Goal: Task Accomplishment & Management: Use online tool/utility

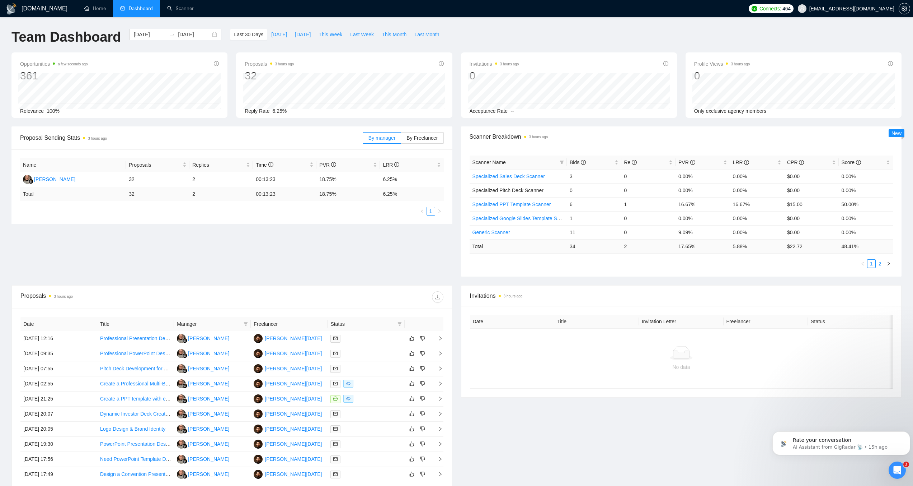
click at [882, 264] on link "2" at bounding box center [880, 263] width 8 height 8
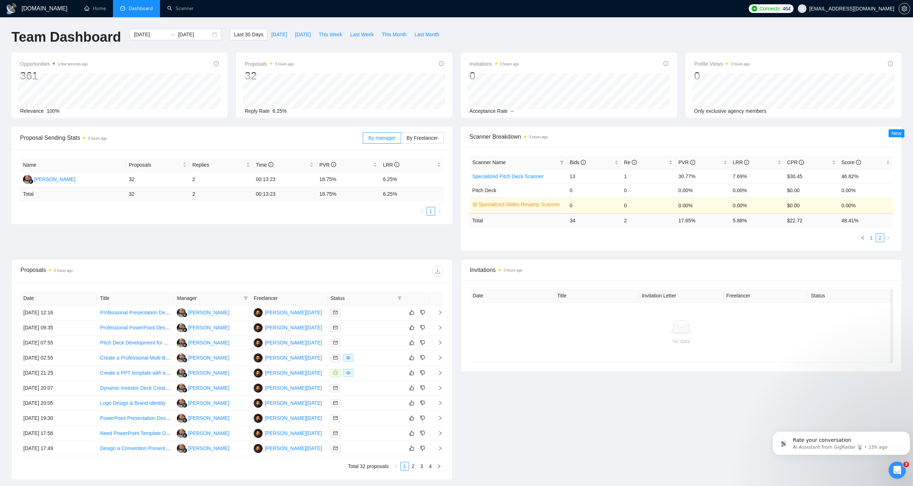
click at [870, 234] on link "1" at bounding box center [872, 238] width 8 height 8
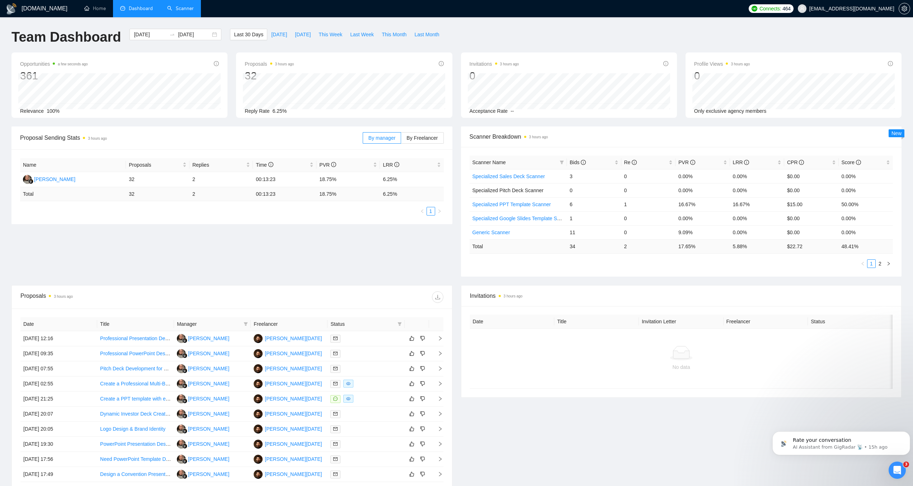
click at [177, 7] on link "Scanner" at bounding box center [180, 8] width 27 height 6
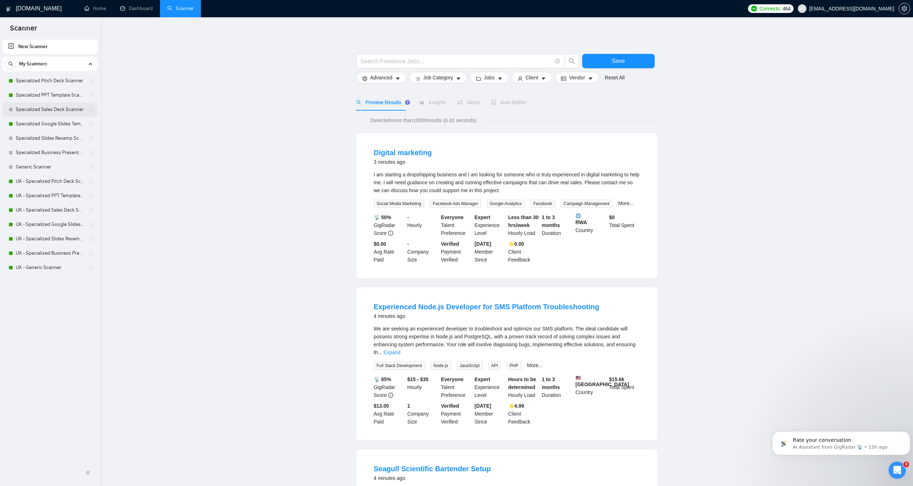
click at [34, 113] on link "Specialized Sales Deck Scanner" at bounding box center [50, 109] width 68 height 14
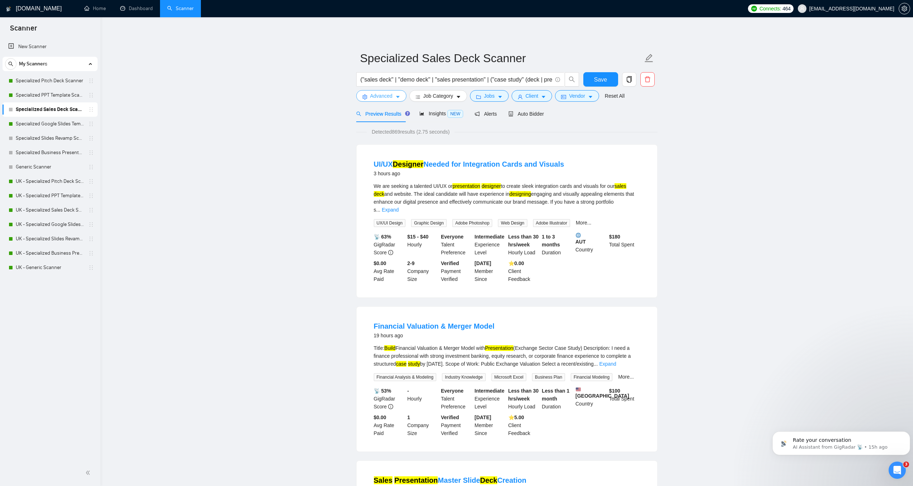
click at [390, 94] on span "Advanced" at bounding box center [381, 96] width 22 height 8
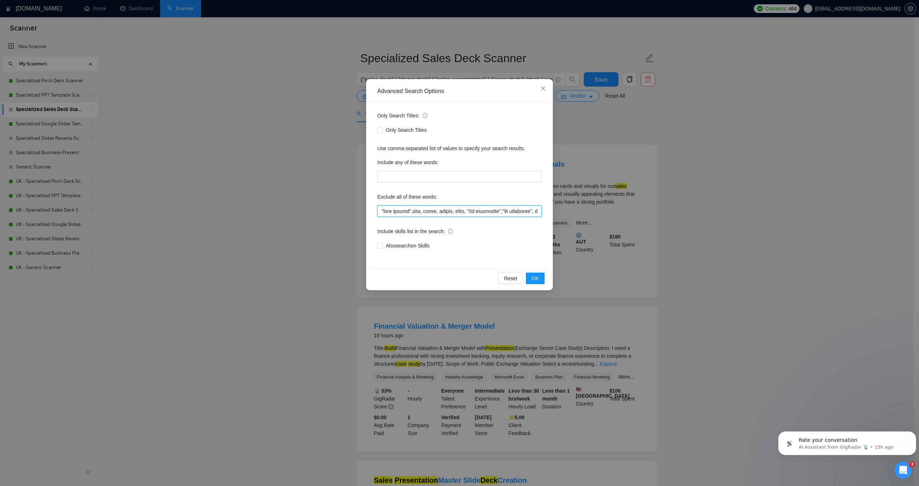
click at [379, 210] on input "text" at bounding box center [459, 210] width 164 height 11
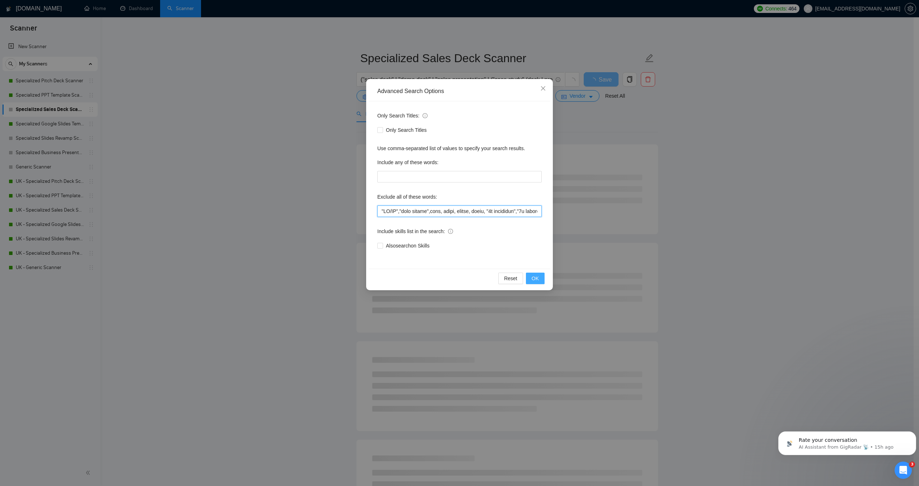
type input ""UI/UX","logo design",game, unity, unreal, godot, "2d animation","3d animation"…"
click at [532, 276] on span "OK" at bounding box center [535, 278] width 7 height 8
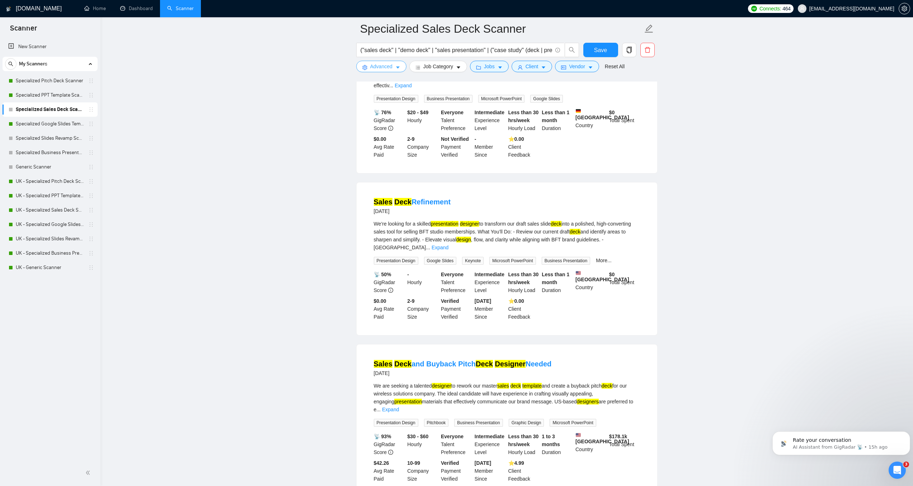
scroll to position [287, 0]
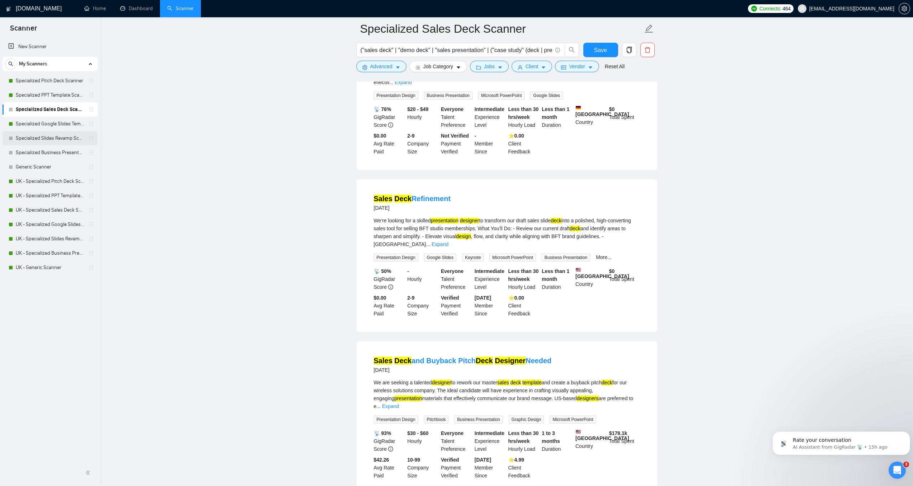
click at [42, 138] on link "Specialized Slides Revamp Scanner" at bounding box center [50, 138] width 68 height 14
click at [594, 51] on button "Save" at bounding box center [601, 50] width 35 height 14
click at [49, 142] on link "Specialized Slides Revamp Scanner" at bounding box center [50, 138] width 68 height 14
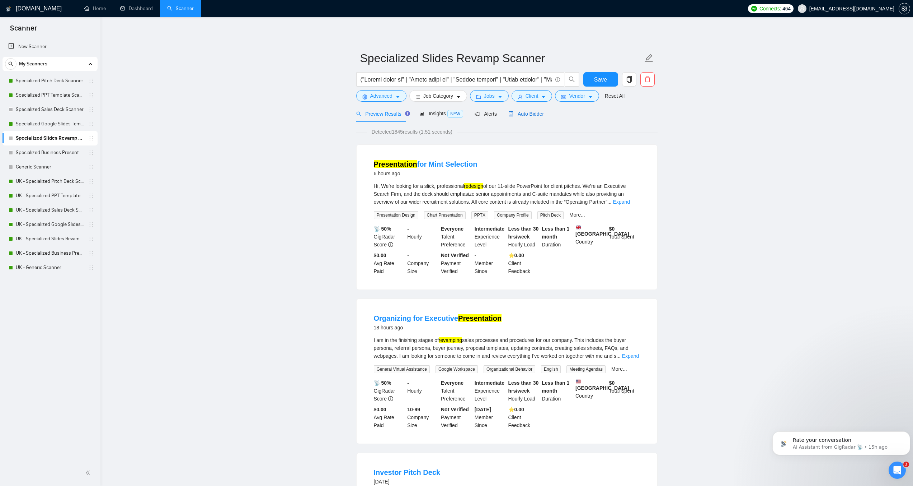
click at [516, 113] on span "Auto Bidder" at bounding box center [527, 114] width 36 height 6
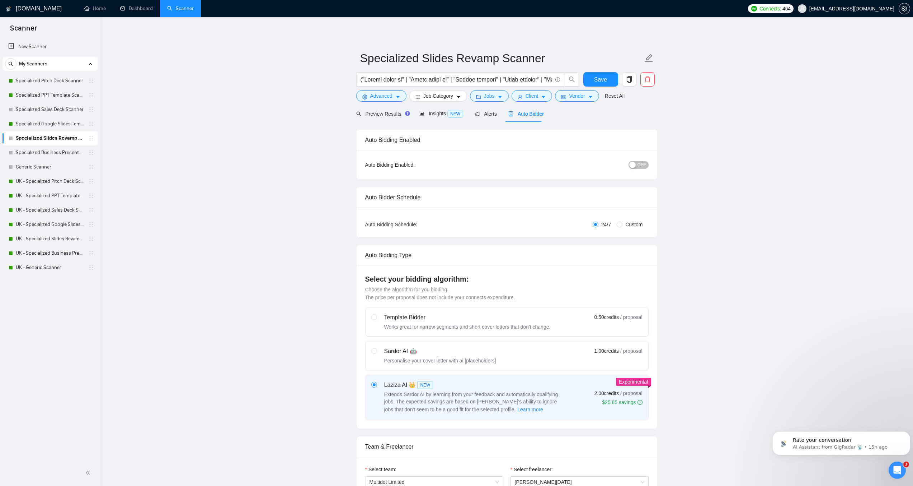
checkbox input "true"
click at [646, 165] on span "OFF" at bounding box center [642, 165] width 9 height 8
click at [604, 79] on span "Save" at bounding box center [600, 79] width 13 height 9
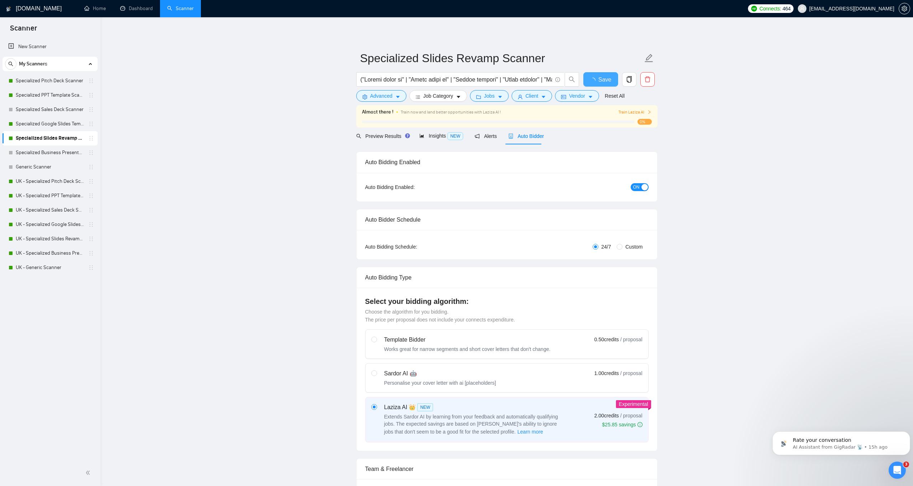
checkbox input "true"
click at [66, 151] on link "Specialized Business Presentation" at bounding box center [50, 152] width 68 height 14
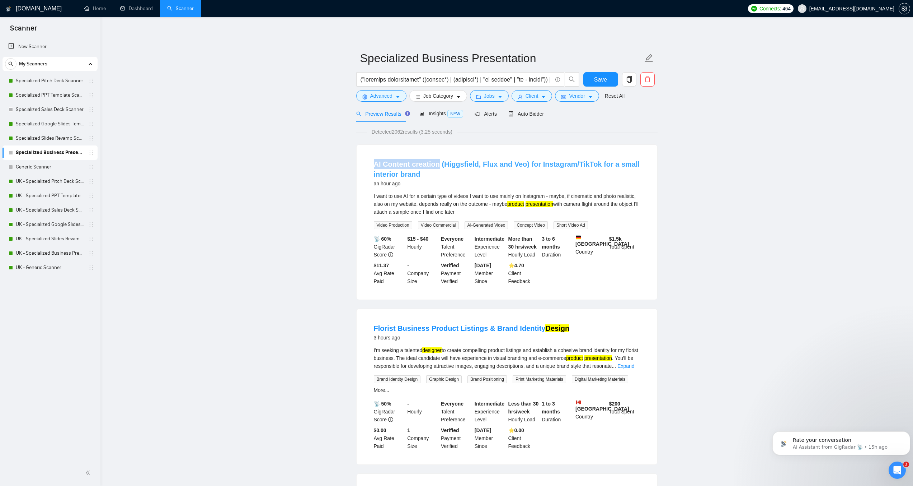
drag, startPoint x: 361, startPoint y: 163, endPoint x: 437, endPoint y: 167, distance: 75.5
click at [437, 167] on div "AI Content creation (Higgsfield, Flux and Veo) for Instagram/TikTok for a small…" at bounding box center [507, 222] width 301 height 155
copy link "AI Content creation"
click at [387, 96] on span "Advanced" at bounding box center [381, 96] width 22 height 8
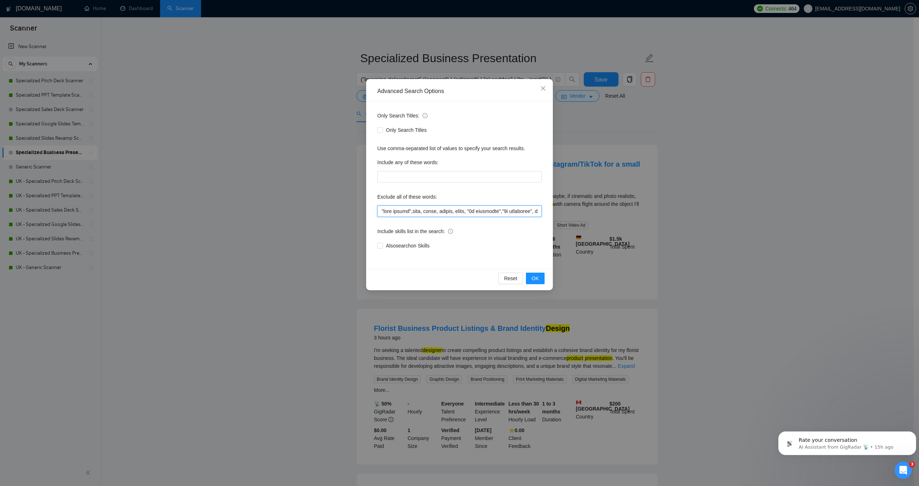
click at [379, 208] on input "text" at bounding box center [459, 210] width 164 height 11
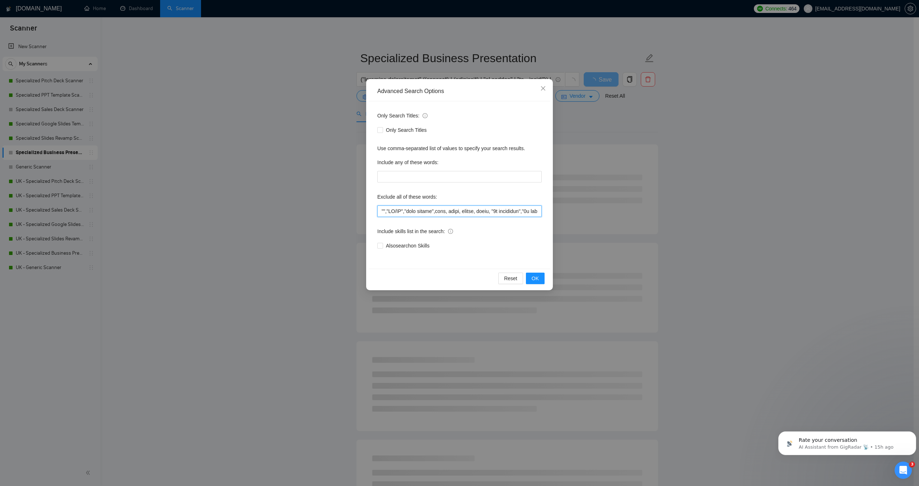
paste input "AI Content creation"
type input ""AI Content creation","UI/UX","logo design",game, unity, unreal, godot, "2d ani…"
click at [535, 275] on span "OK" at bounding box center [535, 278] width 7 height 8
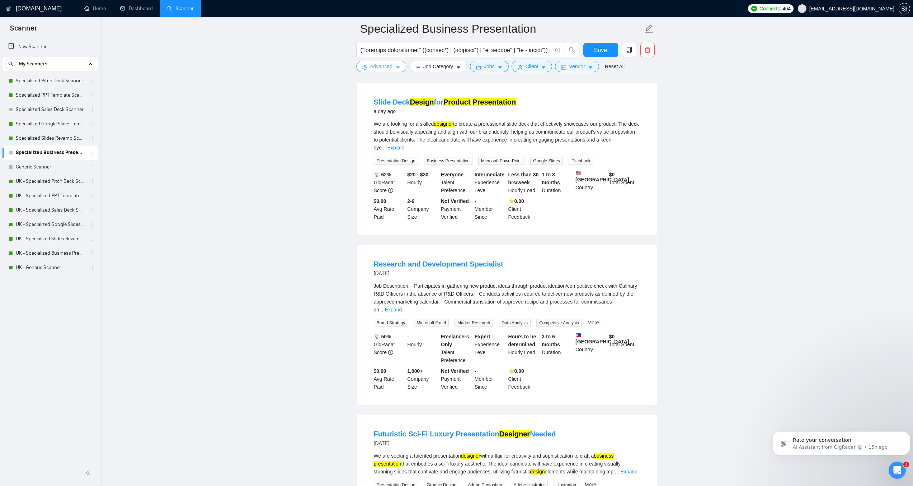
scroll to position [574, 0]
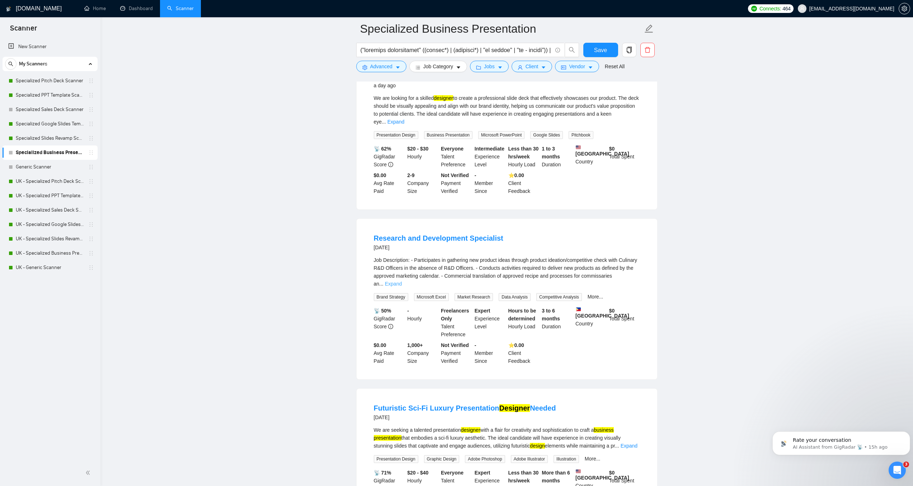
click at [402, 281] on link "Expand" at bounding box center [393, 284] width 17 height 6
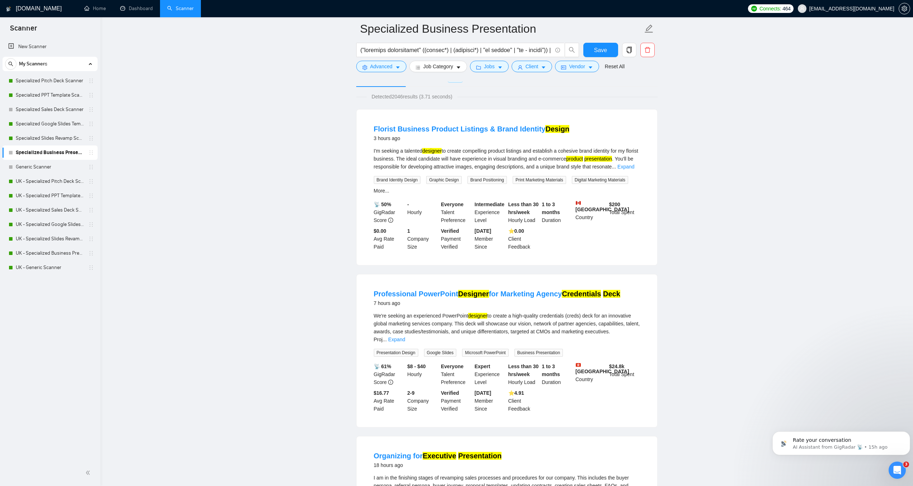
scroll to position [0, 0]
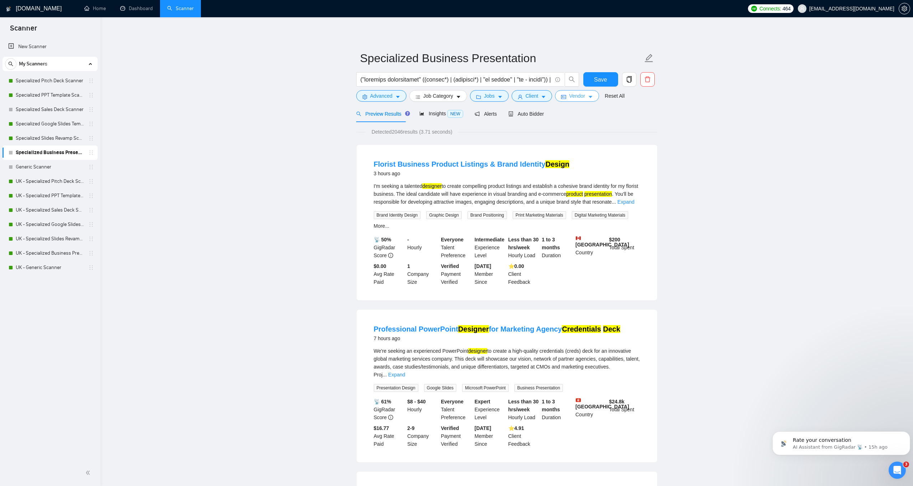
click at [579, 98] on span "Vendor" at bounding box center [577, 96] width 16 height 8
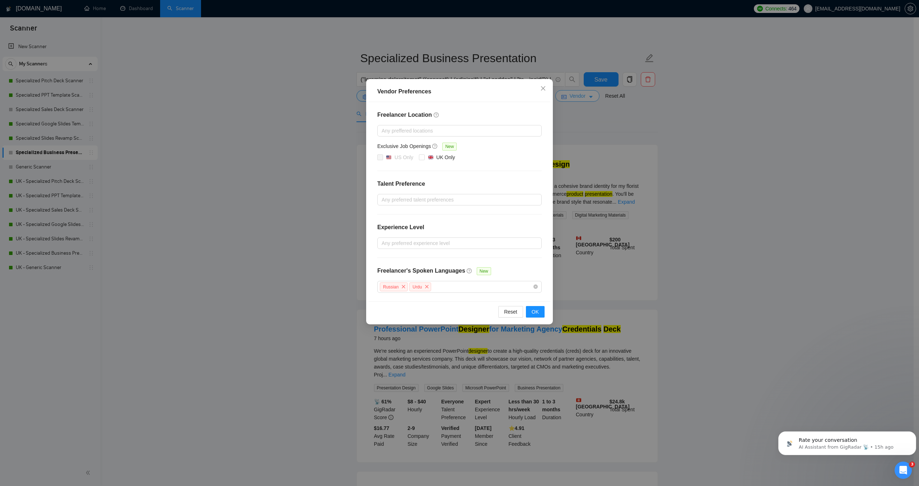
click at [579, 98] on div "Vendor Preferences Freelancer Location Any preffered locations Exclusive Job Op…" at bounding box center [459, 243] width 919 height 486
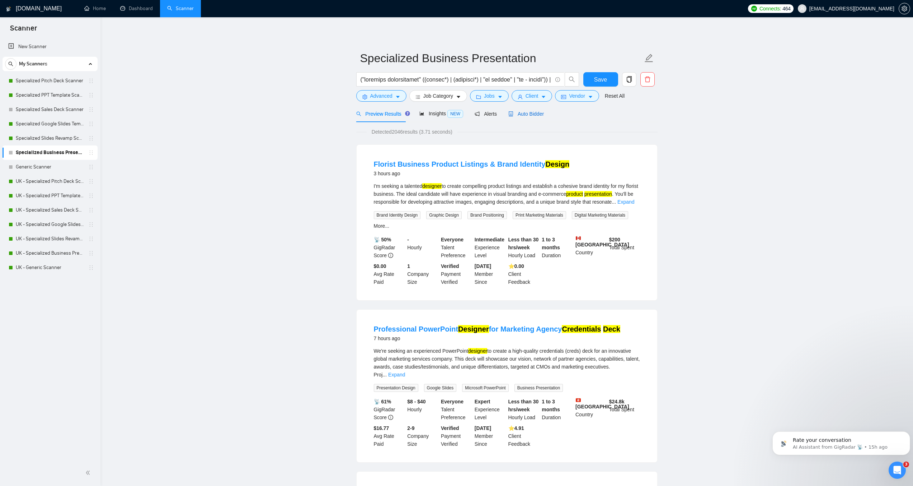
click at [512, 116] on span "Auto Bidder" at bounding box center [527, 114] width 36 height 6
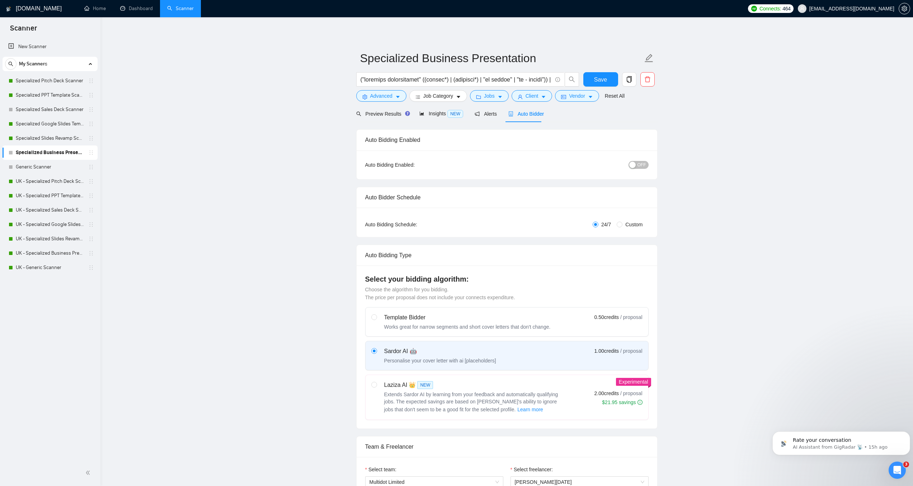
checkbox input "true"
click at [644, 164] on span "OFF" at bounding box center [642, 165] width 9 height 8
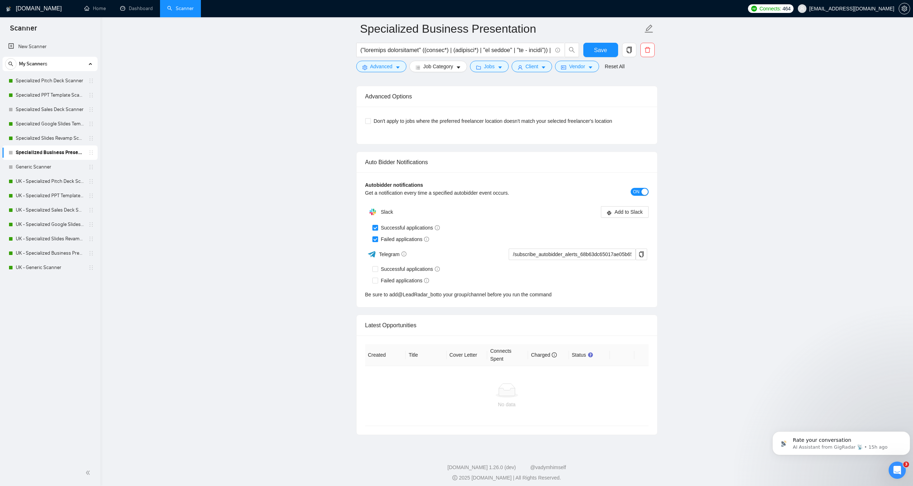
scroll to position [1666, 0]
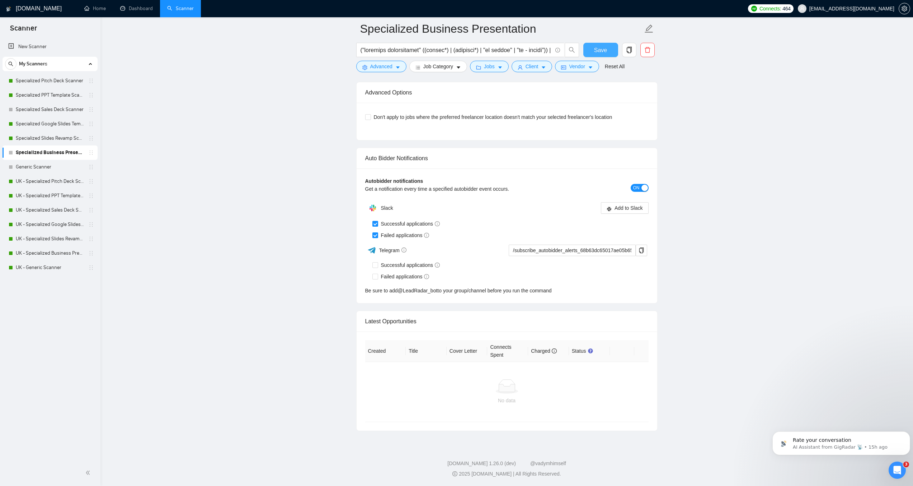
drag, startPoint x: 595, startPoint y: 54, endPoint x: 241, endPoint y: 118, distance: 359.3
click at [595, 53] on span "Save" at bounding box center [600, 50] width 13 height 9
checkbox input "true"
click at [51, 163] on link "Generic Scanner" at bounding box center [50, 167] width 68 height 14
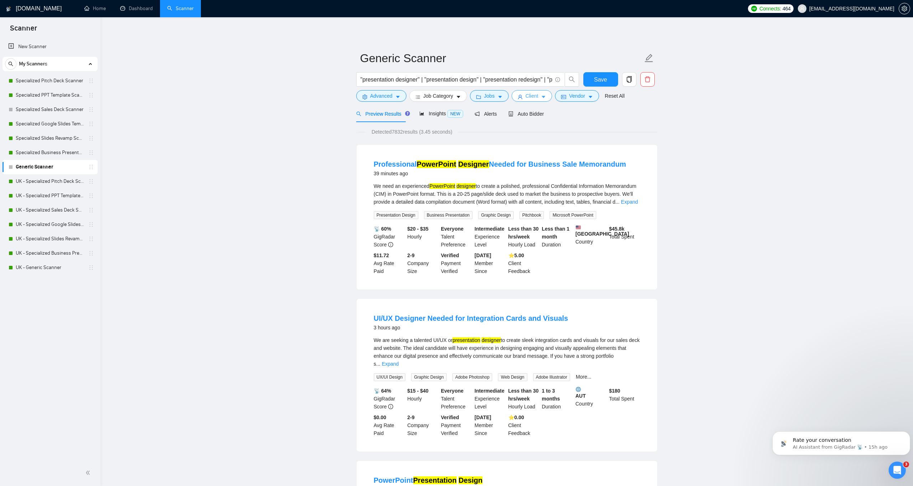
click at [535, 98] on span "Client" at bounding box center [532, 96] width 13 height 8
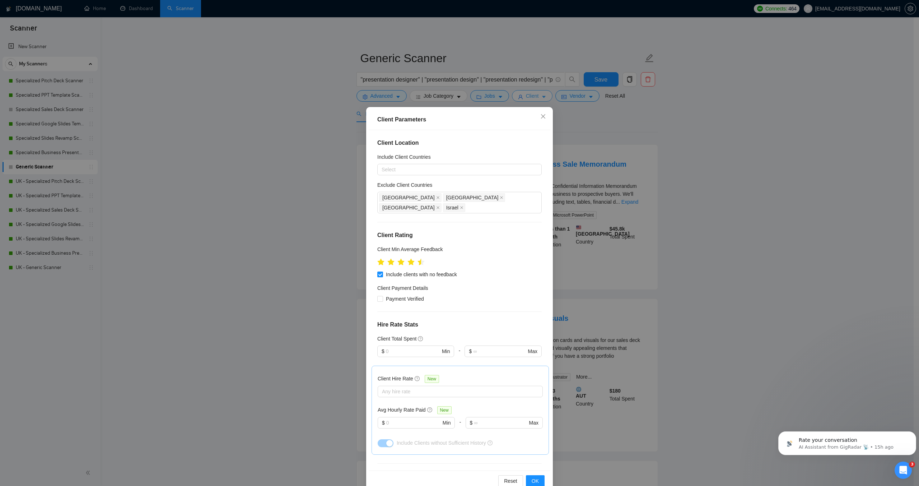
click at [535, 98] on div "Client Parameters Client Location Include Client Countries Select Exclude Clien…" at bounding box center [459, 243] width 919 height 486
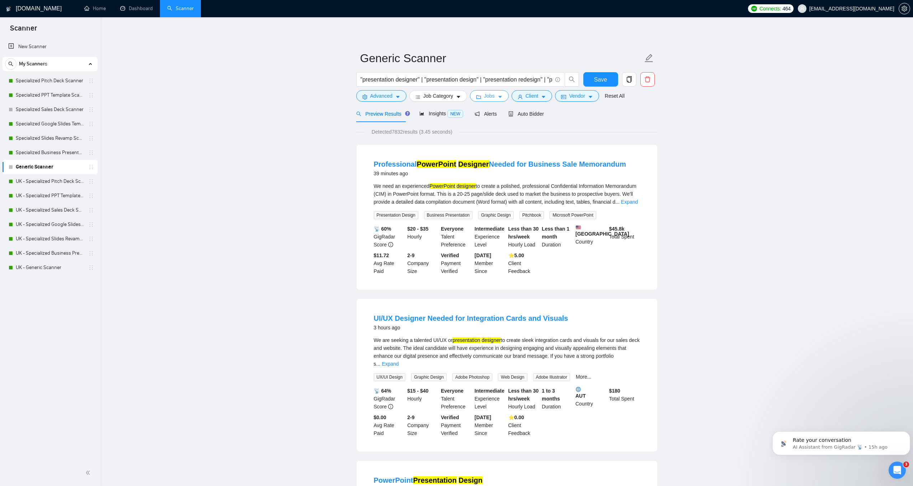
click at [491, 93] on span "Jobs" at bounding box center [489, 96] width 11 height 8
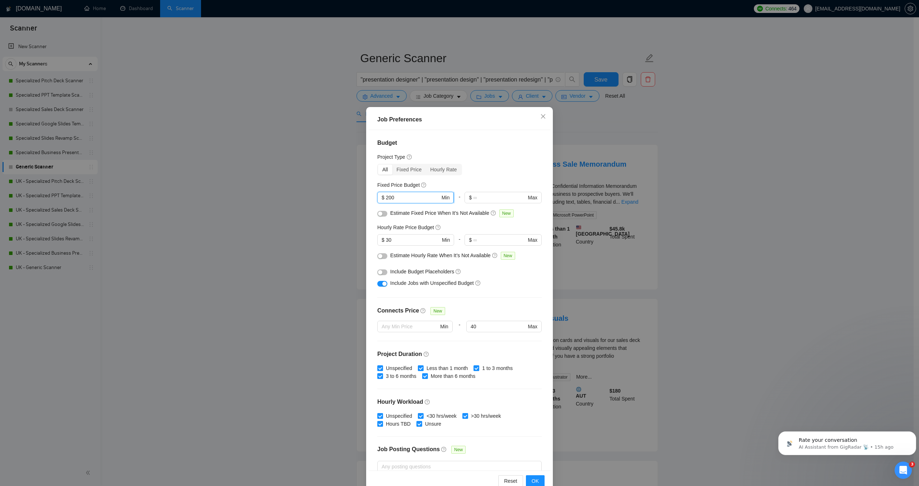
click at [387, 195] on input "200" at bounding box center [413, 197] width 54 height 8
click at [392, 199] on input "3500" at bounding box center [413, 197] width 54 height 8
type input "3500"
click at [535, 478] on span "OK" at bounding box center [535, 481] width 7 height 8
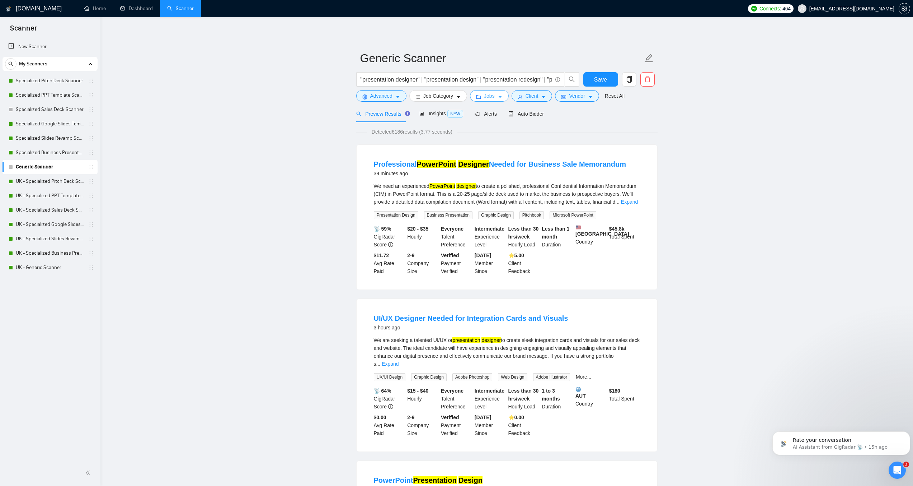
click at [498, 98] on icon "caret-down" at bounding box center [500, 96] width 5 height 5
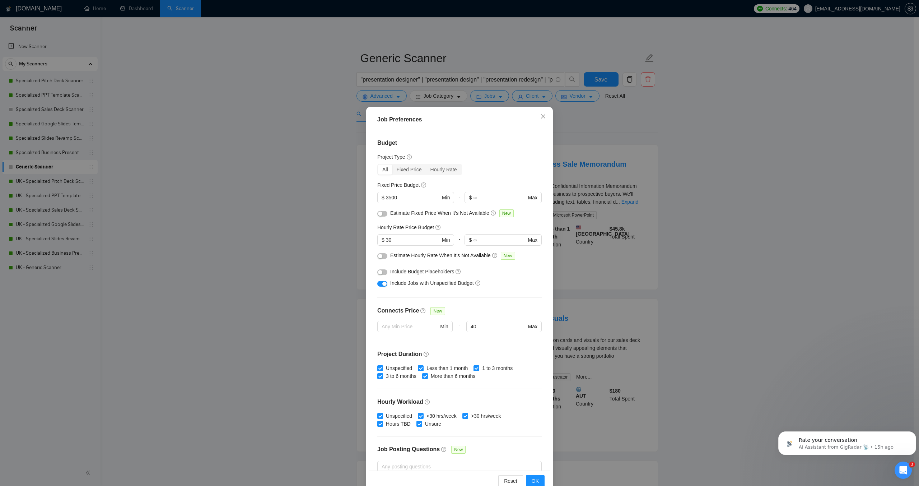
click at [377, 283] on button "button" at bounding box center [382, 284] width 10 height 6
click at [534, 478] on span "OK" at bounding box center [535, 481] width 7 height 8
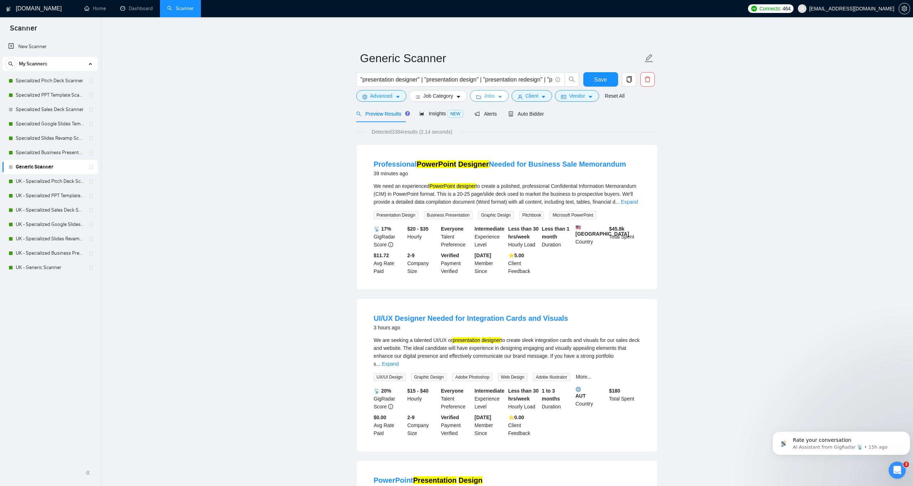
click at [495, 95] on button "Jobs" at bounding box center [489, 95] width 39 height 11
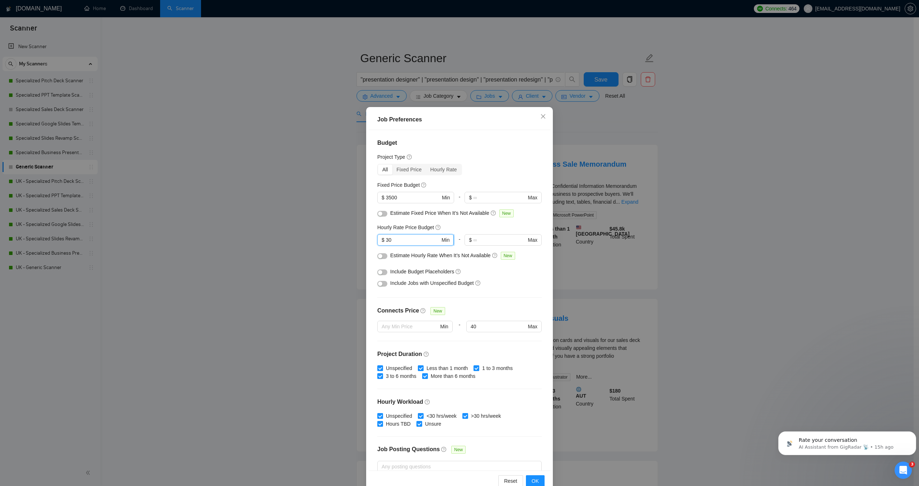
drag, startPoint x: 393, startPoint y: 243, endPoint x: 384, endPoint y: 241, distance: 9.1
click at [386, 241] on input "30" at bounding box center [413, 240] width 54 height 8
type input "45"
click at [532, 482] on span "OK" at bounding box center [535, 481] width 7 height 8
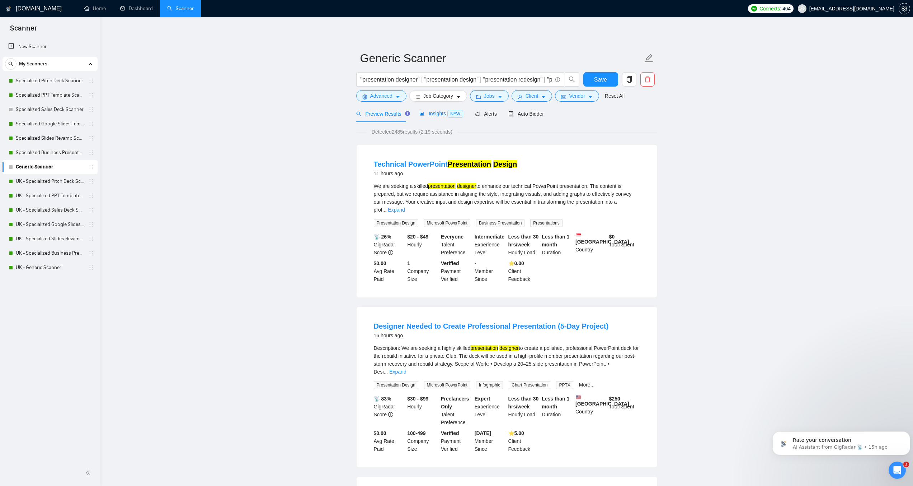
click at [421, 114] on icon "area-chart" at bounding box center [422, 114] width 4 height 4
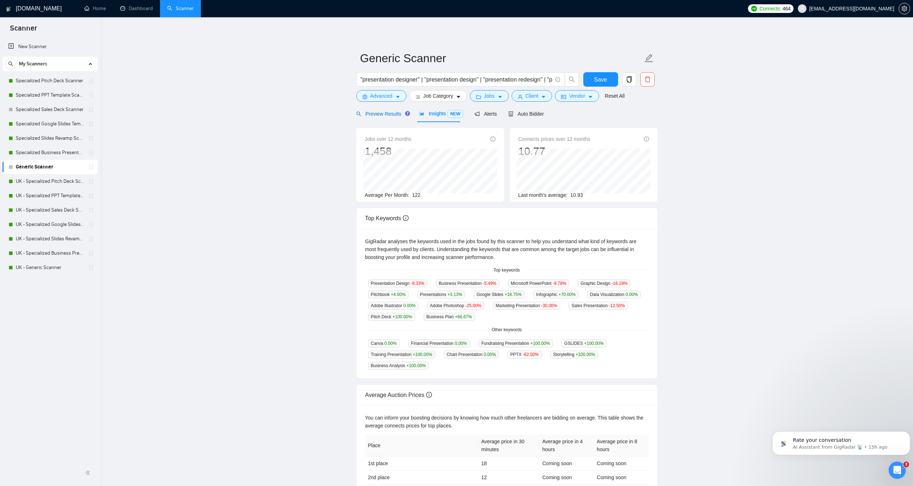
click at [391, 114] on span "Preview Results" at bounding box center [382, 114] width 52 height 6
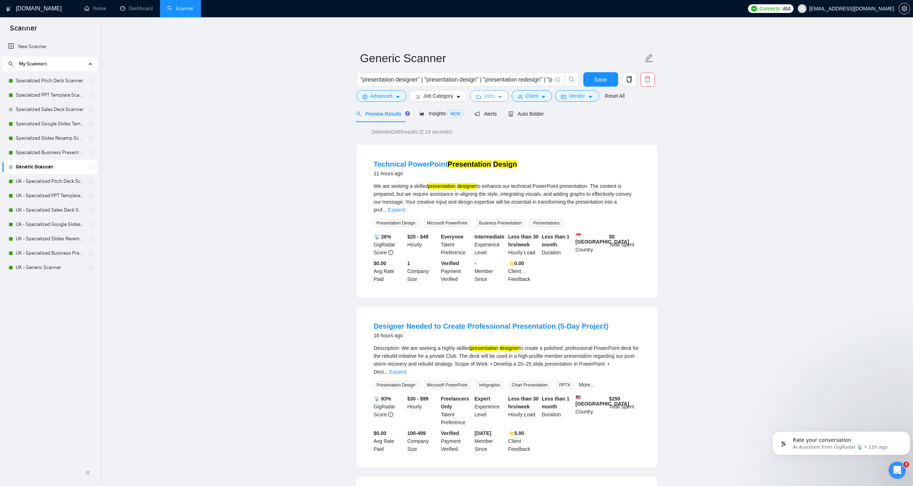
click at [498, 97] on icon "caret-down" at bounding box center [500, 96] width 5 height 5
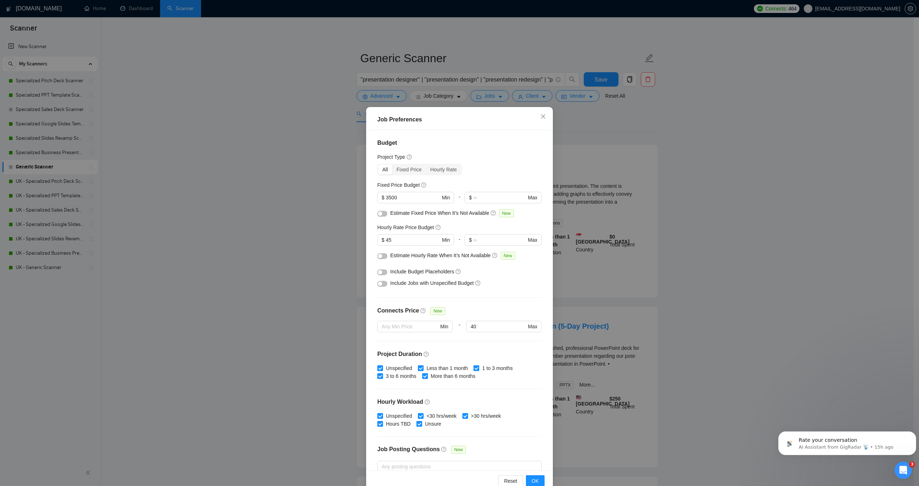
click at [382, 285] on button "button" at bounding box center [382, 284] width 10 height 6
click at [391, 197] on input "3500" at bounding box center [413, 197] width 54 height 8
click at [532, 482] on span "OK" at bounding box center [535, 481] width 7 height 8
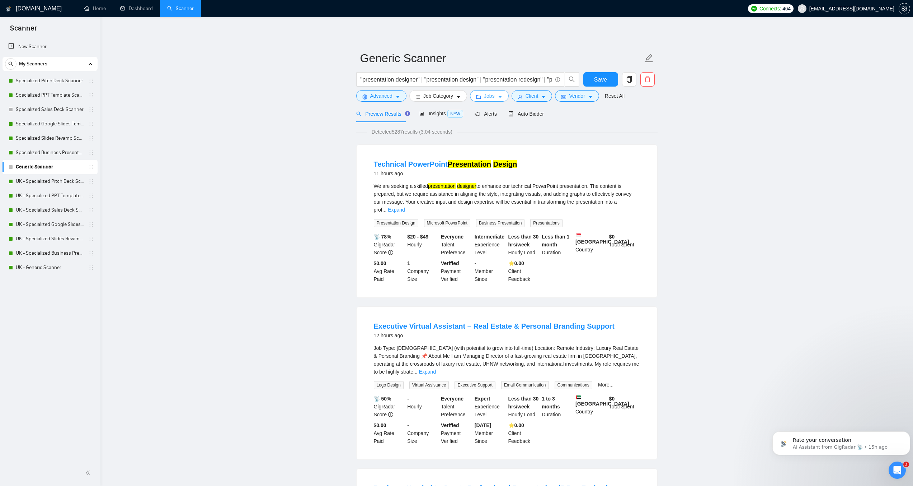
click at [491, 97] on span "Jobs" at bounding box center [489, 96] width 11 height 8
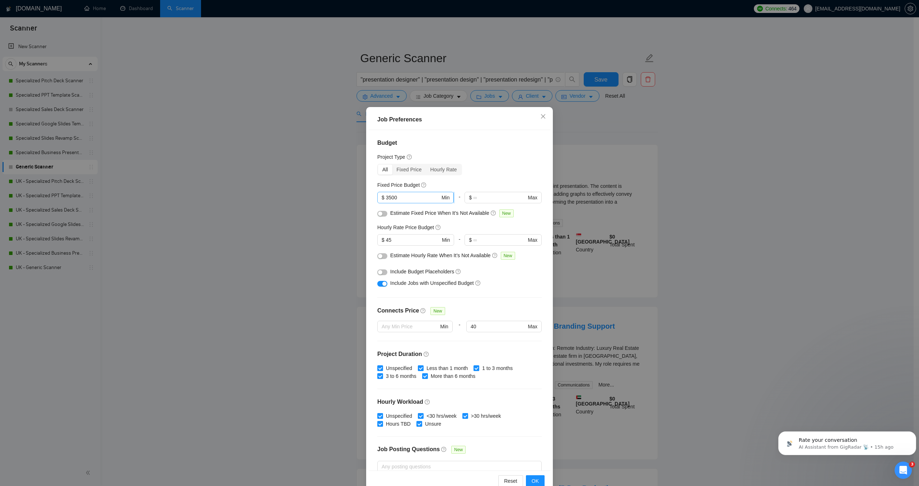
click at [392, 198] on input "3500" at bounding box center [413, 197] width 54 height 8
type input "350"
drag, startPoint x: 392, startPoint y: 239, endPoint x: 383, endPoint y: 239, distance: 8.6
click at [386, 239] on input "45" at bounding box center [413, 240] width 54 height 8
type input "35"
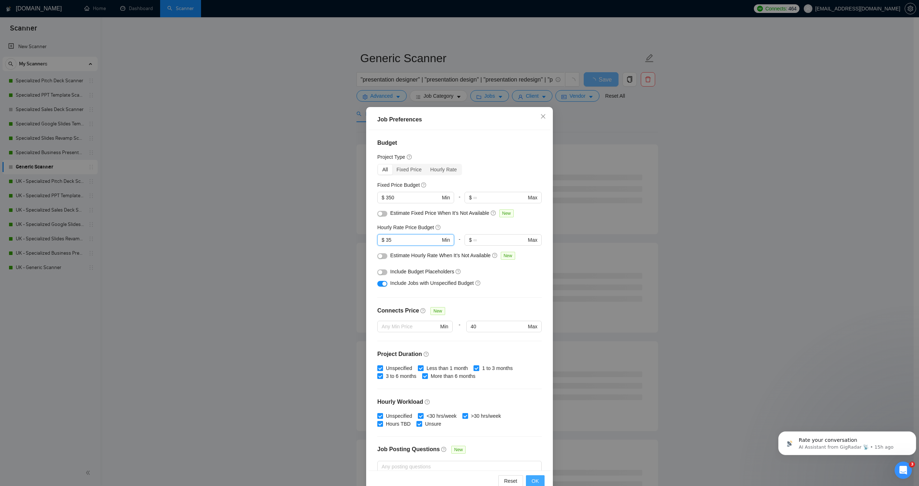
click at [538, 484] on button "OK" at bounding box center [535, 480] width 19 height 11
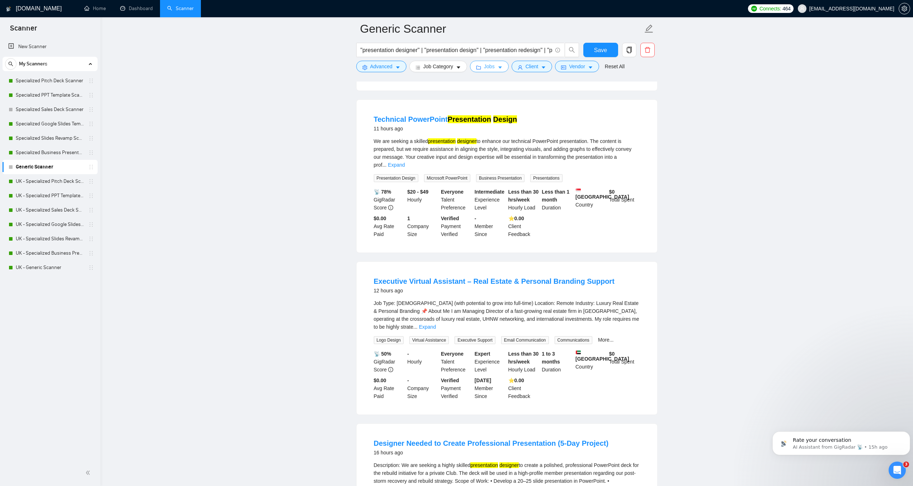
scroll to position [718, 0]
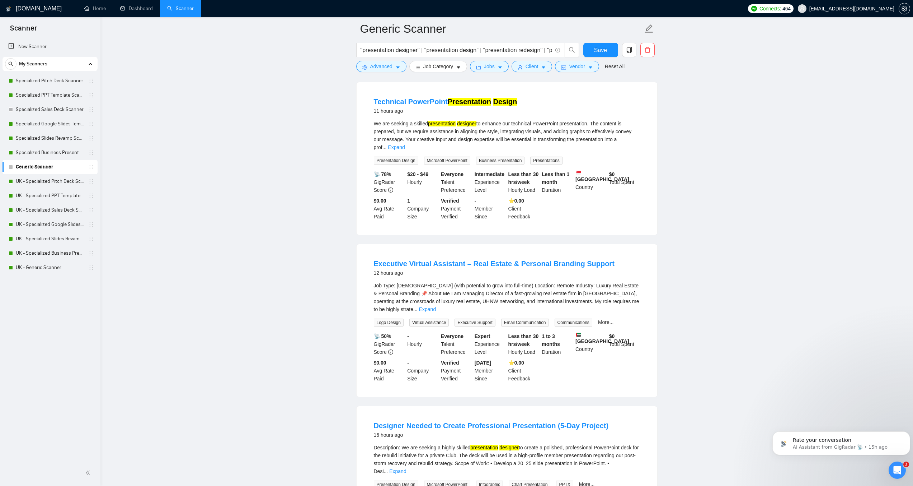
click at [436, 306] on link "Expand" at bounding box center [427, 309] width 17 height 6
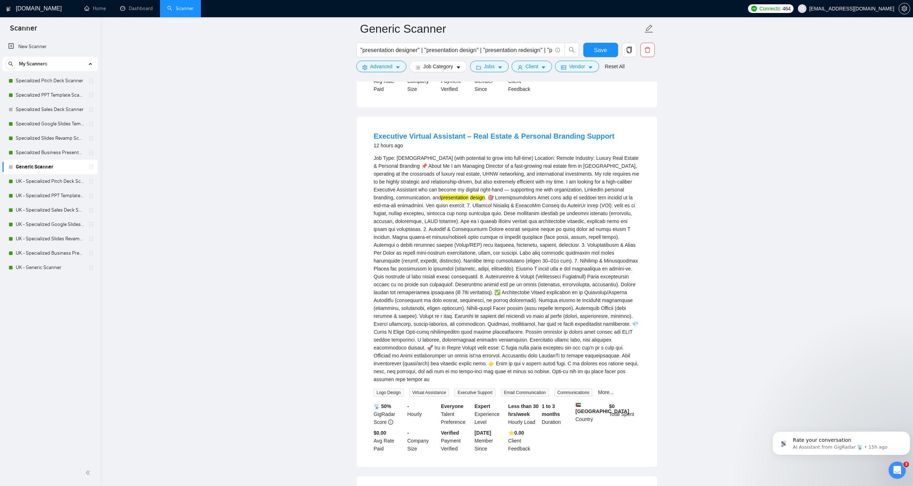
scroll to position [861, 0]
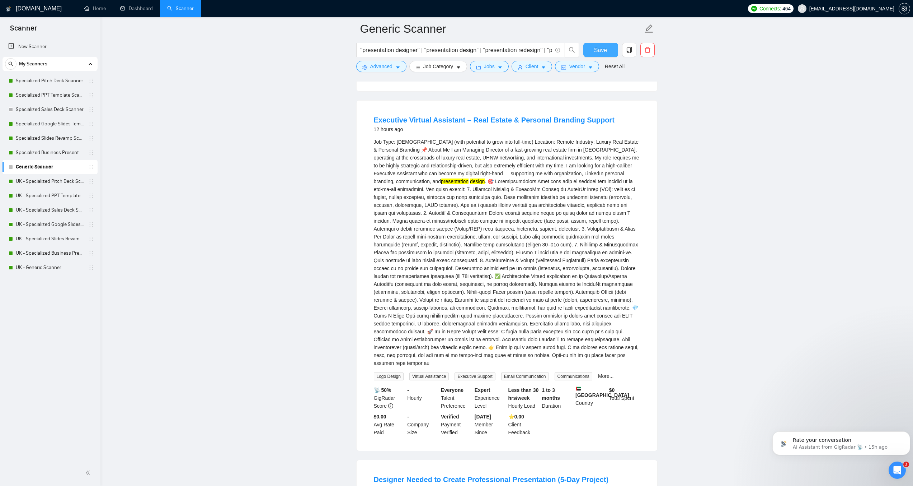
click at [599, 48] on span "Save" at bounding box center [600, 50] width 13 height 9
click at [576, 67] on span "Vendor" at bounding box center [577, 66] width 16 height 8
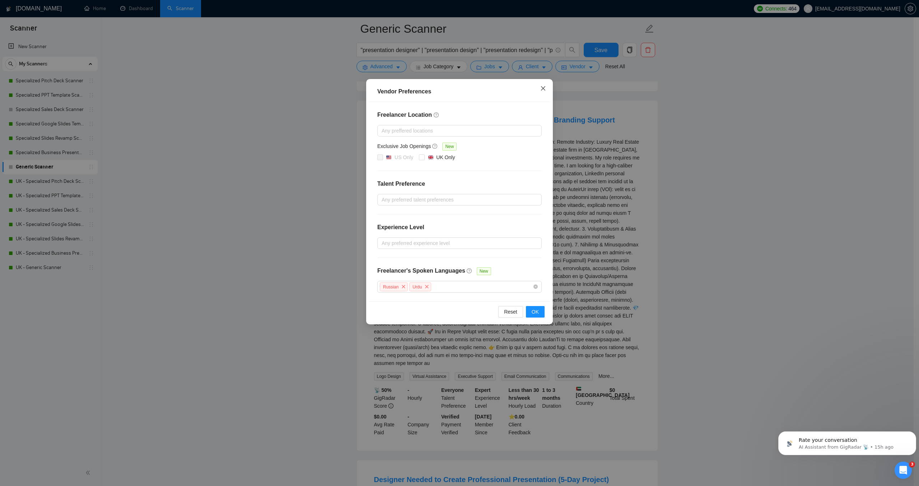
click at [543, 90] on icon "close" at bounding box center [543, 88] width 6 height 6
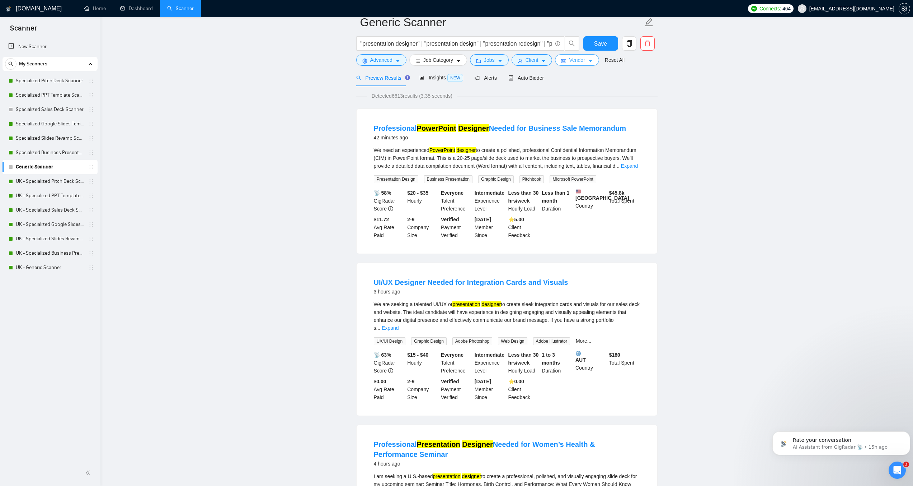
scroll to position [0, 0]
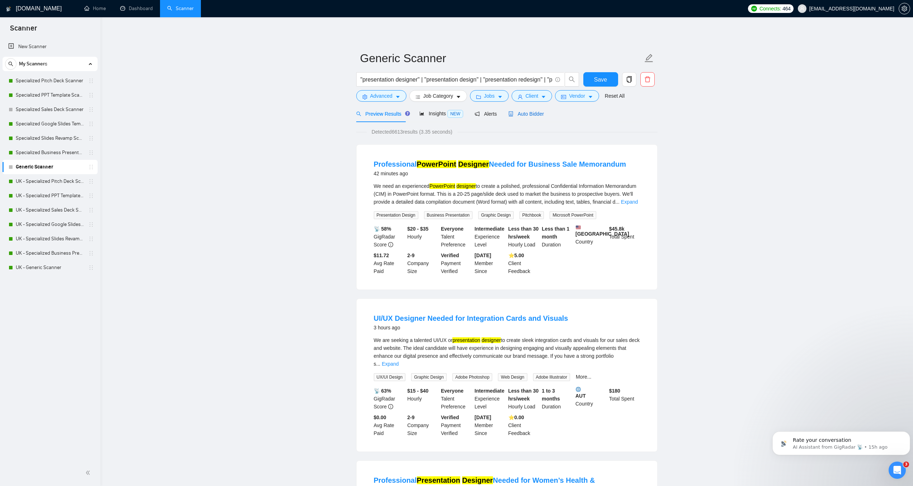
click at [524, 115] on span "Auto Bidder" at bounding box center [527, 114] width 36 height 6
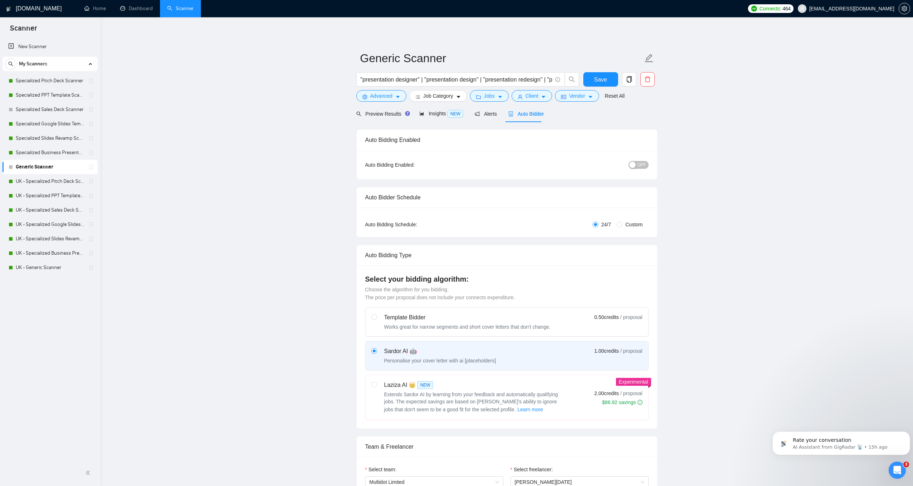
checkbox input "true"
click at [641, 164] on span "OFF" at bounding box center [642, 165] width 9 height 8
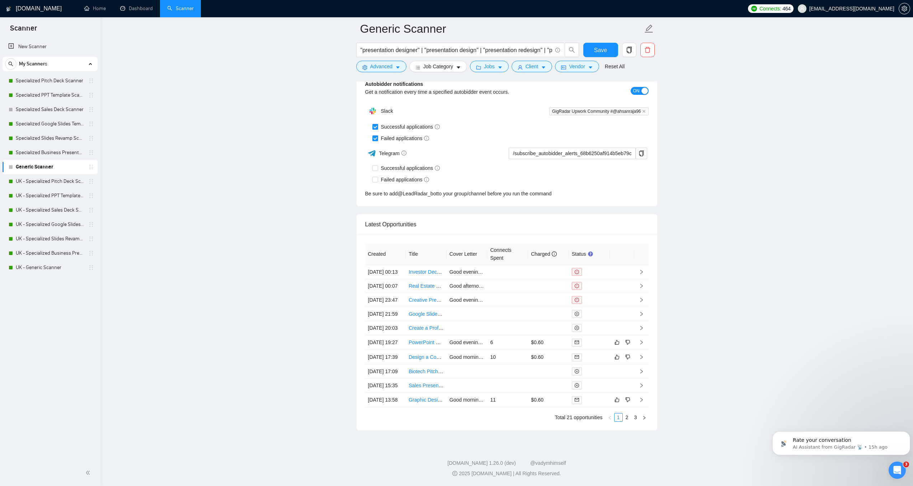
scroll to position [1840, 0]
click at [596, 47] on span "Save" at bounding box center [600, 50] width 13 height 9
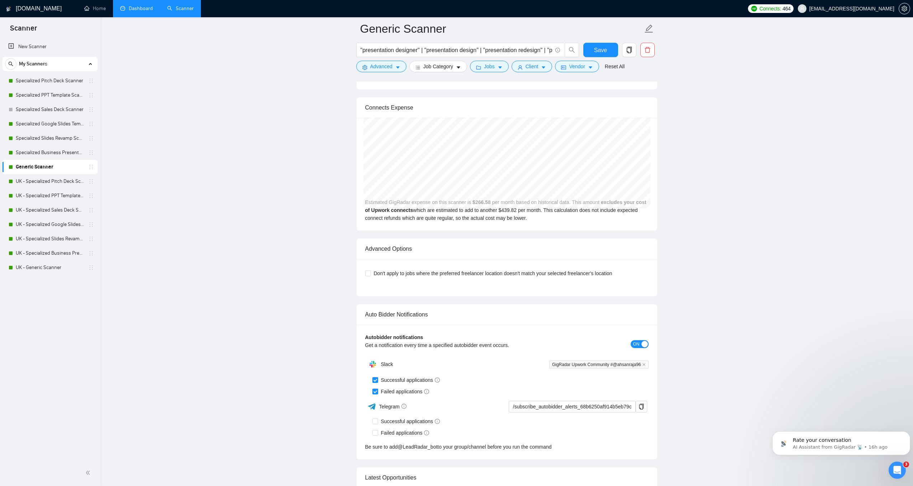
click at [148, 10] on link "Dashboard" at bounding box center [136, 8] width 33 height 6
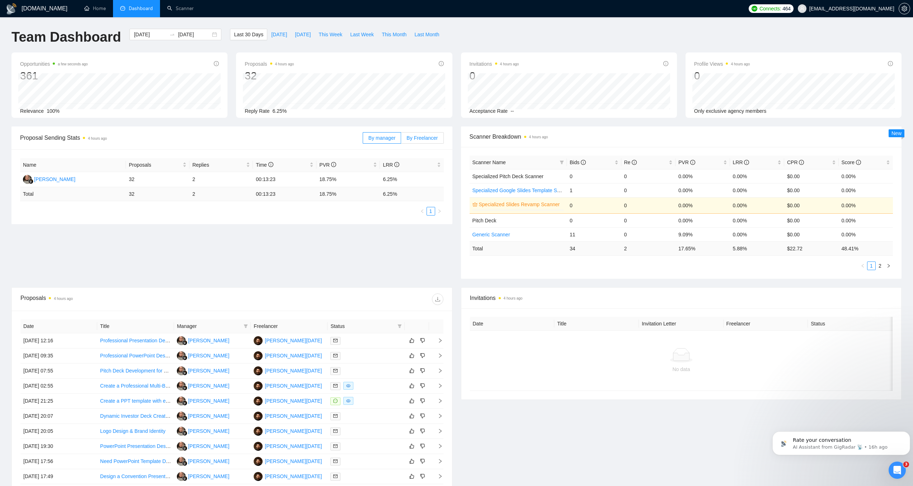
click at [415, 140] on span "By Freelancer" at bounding box center [422, 138] width 31 height 6
click at [401, 140] on input "By Freelancer" at bounding box center [401, 140] width 0 height 0
click at [389, 137] on span "By manager" at bounding box center [382, 138] width 27 height 6
click at [363, 140] on input "By manager" at bounding box center [363, 140] width 0 height 0
